Goal: Task Accomplishment & Management: Complete application form

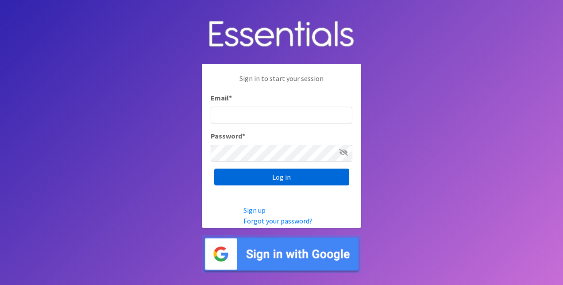
type input "[PERSON_NAME][EMAIL_ADDRESS][DOMAIN_NAME]"
click at [252, 178] on input "Log in" at bounding box center [281, 177] width 135 height 17
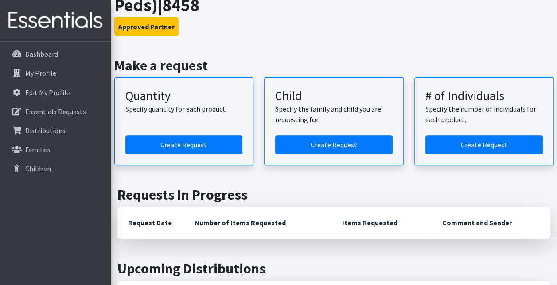
scroll to position [78, 0]
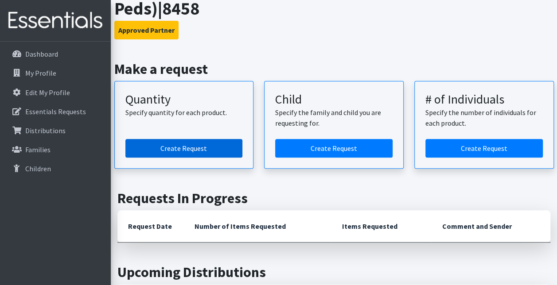
click at [171, 148] on link "Create Request" at bounding box center [183, 148] width 117 height 19
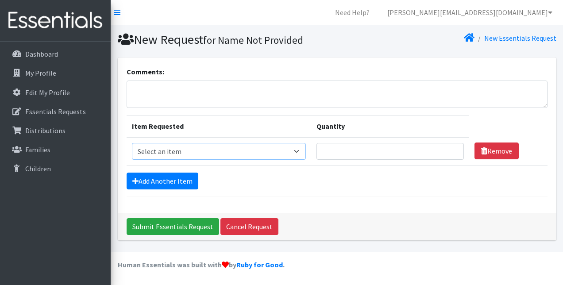
click at [305, 153] on select "Select an item Fly&Dry Potty Kit- 2T/3T Boy Fly&Dry Potty Kit- 2T/3T Girl Kids …" at bounding box center [219, 151] width 174 height 17
select select "1201"
click at [132, 143] on select "Select an item Fly&Dry Potty Kit- 2T/3T Boy Fly&Dry Potty Kit- 2T/3T Girl Kids …" at bounding box center [219, 151] width 174 height 17
click at [438, 153] on input "Quantity" at bounding box center [390, 151] width 147 height 17
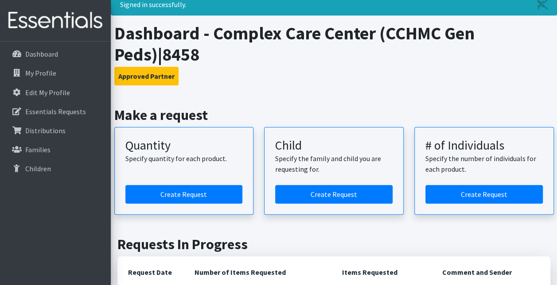
scroll to position [29, 0]
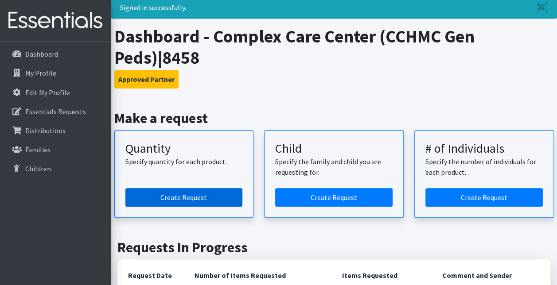
click at [158, 197] on link "Create Request" at bounding box center [183, 197] width 117 height 19
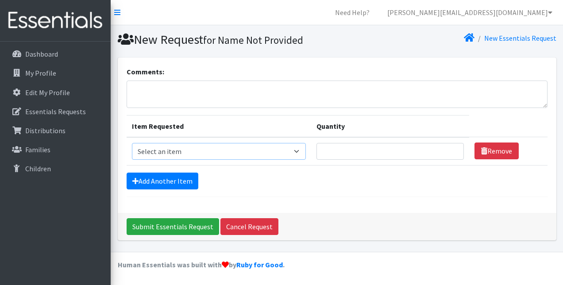
click at [298, 153] on select "Select an item Fly&Dry Potty Kit- 2T/3T Boy Fly&Dry Potty Kit- 2T/3T Girl Kids …" at bounding box center [219, 151] width 174 height 17
select select "1201"
click at [132, 143] on select "Select an item Fly&Dry Potty Kit- 2T/3T Boy Fly&Dry Potty Kit- 2T/3T Girl Kids …" at bounding box center [219, 151] width 174 height 17
click at [385, 147] on input "Quantity" at bounding box center [390, 151] width 147 height 17
type input "100"
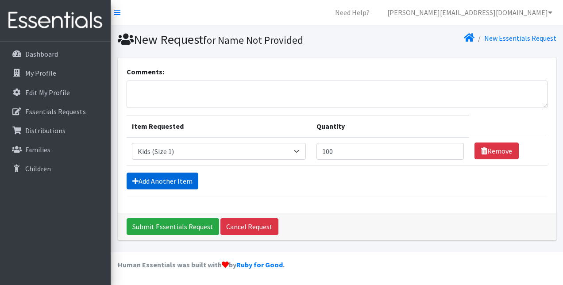
click at [175, 180] on link "Add Another Item" at bounding box center [163, 181] width 72 height 17
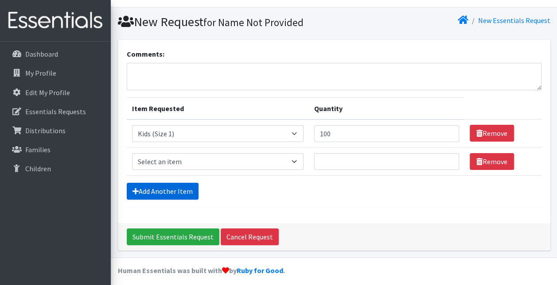
scroll to position [22, 0]
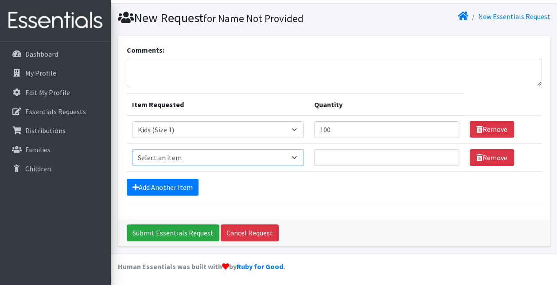
click at [213, 160] on select "Select an item Fly&Dry Potty Kit- 2T/3T Boy Fly&Dry Potty Kit- 2T/3T Girl Kids …" at bounding box center [217, 157] width 171 height 17
select select "1202"
click at [132, 149] on select "Select an item Fly&Dry Potty Kit- 2T/3T Boy Fly&Dry Potty Kit- 2T/3T Girl Kids …" at bounding box center [217, 157] width 171 height 17
click at [347, 153] on input "Quantity" at bounding box center [386, 157] width 145 height 17
type input "100"
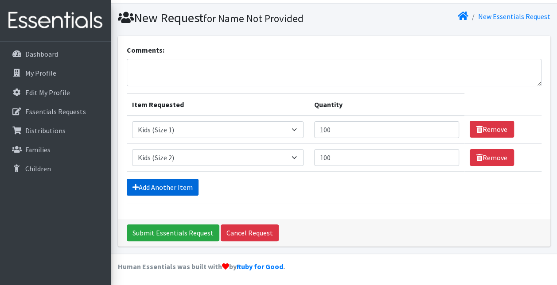
click at [181, 187] on link "Add Another Item" at bounding box center [163, 187] width 72 height 17
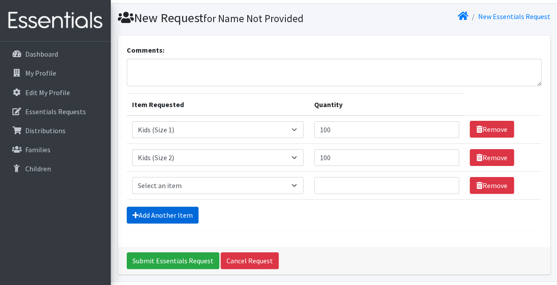
scroll to position [50, 0]
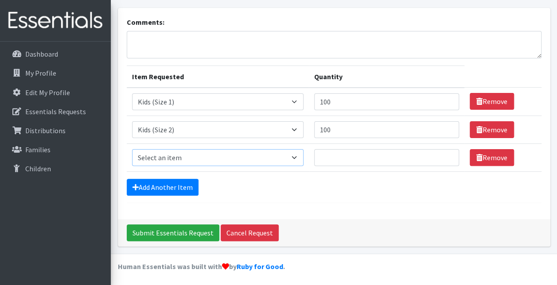
click at [211, 160] on select "Select an item Fly&Dry Potty Kit- 2T/3T Boy Fly&Dry Potty Kit- 2T/3T Girl Kids …" at bounding box center [217, 157] width 171 height 17
select select "1221"
click at [132, 149] on select "Select an item Fly&Dry Potty Kit- 2T/3T Boy Fly&Dry Potty Kit- 2T/3T Girl Kids …" at bounding box center [217, 157] width 171 height 17
click at [368, 158] on input "Quantity" at bounding box center [386, 157] width 145 height 17
type input "100"
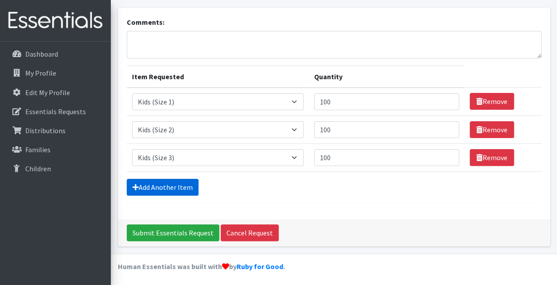
click at [183, 185] on link "Add Another Item" at bounding box center [163, 187] width 72 height 17
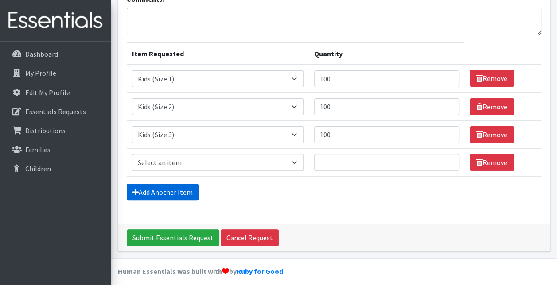
scroll to position [77, 0]
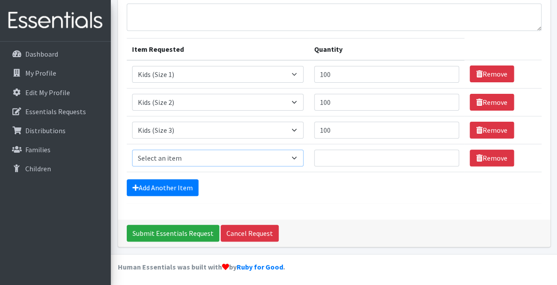
click at [222, 161] on select "Select an item Fly&Dry Potty Kit- 2T/3T Boy Fly&Dry Potty Kit- 2T/3T Girl Kids …" at bounding box center [217, 158] width 171 height 17
select select "1213"
click at [132, 150] on select "Select an item Fly&Dry Potty Kit- 2T/3T Boy Fly&Dry Potty Kit- 2T/3T Girl Kids …" at bounding box center [217, 158] width 171 height 17
click at [354, 157] on input "Quantity" at bounding box center [386, 158] width 145 height 17
type input "100"
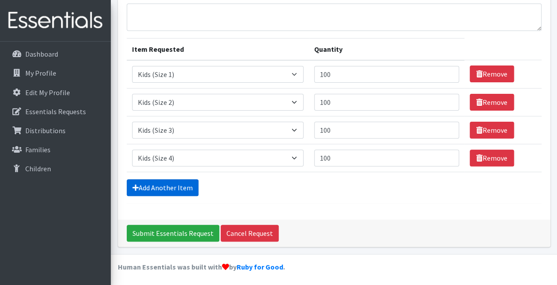
click at [187, 187] on link "Add Another Item" at bounding box center [163, 187] width 72 height 17
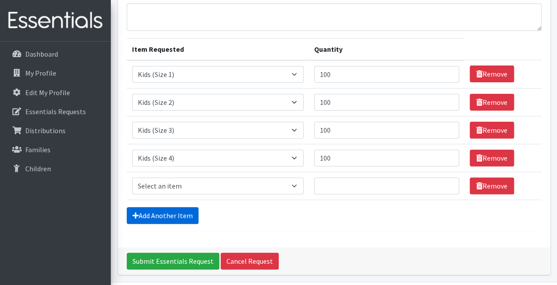
scroll to position [105, 0]
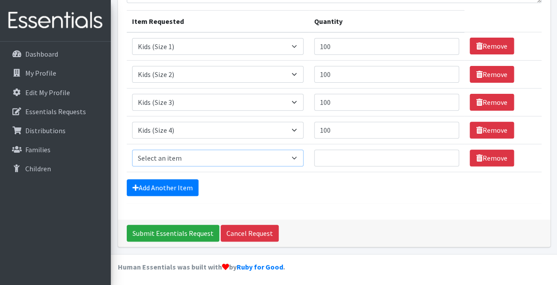
click at [209, 159] on select "Select an item Fly&Dry Potty Kit- 2T/3T Boy Fly&Dry Potty Kit- 2T/3T Girl Kids …" at bounding box center [217, 158] width 171 height 17
select select "1214"
click at [132, 150] on select "Select an item Fly&Dry Potty Kit- 2T/3T Boy Fly&Dry Potty Kit- 2T/3T Girl Kids …" at bounding box center [217, 158] width 171 height 17
click at [354, 157] on input "Quantity" at bounding box center [386, 158] width 145 height 17
type input "100"
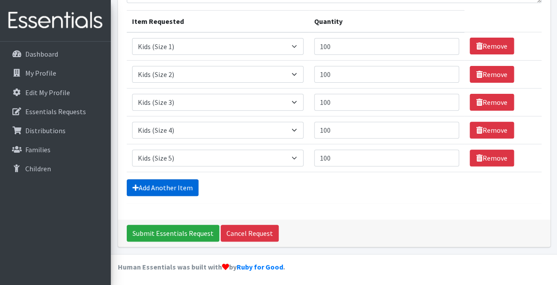
click at [179, 188] on link "Add Another Item" at bounding box center [163, 187] width 72 height 17
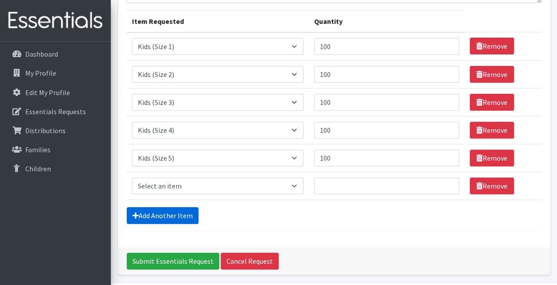
scroll to position [133, 0]
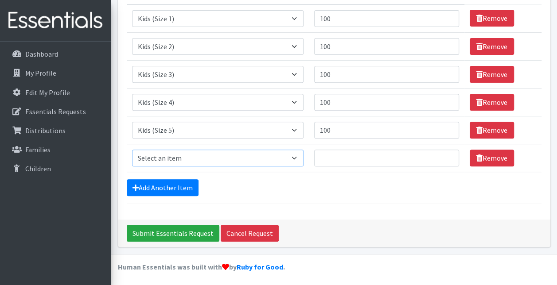
click at [224, 161] on select "Select an item Fly&Dry Potty Kit- 2T/3T Boy Fly&Dry Potty Kit- 2T/3T Girl Kids …" at bounding box center [217, 158] width 171 height 17
select select "1216"
click at [132, 150] on select "Select an item Fly&Dry Potty Kit- 2T/3T Boy Fly&Dry Potty Kit- 2T/3T Girl Kids …" at bounding box center [217, 158] width 171 height 17
click at [358, 159] on input "Quantity" at bounding box center [386, 158] width 145 height 17
type input "100"
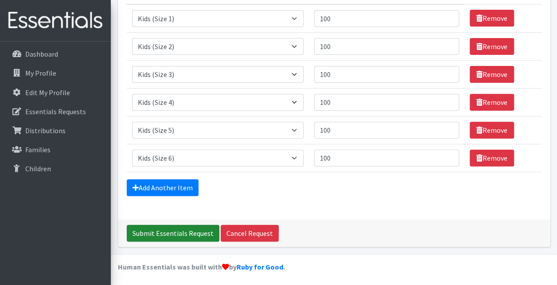
click at [196, 230] on input "Submit Essentials Request" at bounding box center [173, 233] width 93 height 17
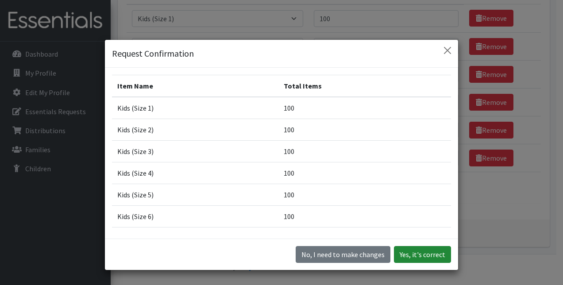
click at [412, 253] on button "Yes, it's correct" at bounding box center [422, 254] width 57 height 17
